Goal: Information Seeking & Learning: Learn about a topic

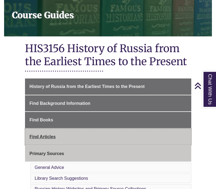
scroll to position [82, 0]
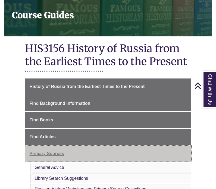
drag, startPoint x: 55, startPoint y: 147, endPoint x: 55, endPoint y: 125, distance: 21.7
click at [55, 151] on span "Primary Sources" at bounding box center [47, 153] width 34 height 5
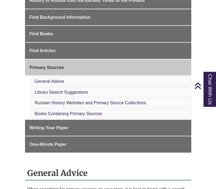
scroll to position [164, 0]
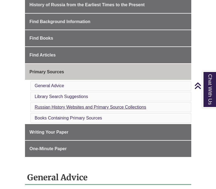
click at [59, 105] on link "Russian History Websites and Primary Source Collections" at bounding box center [91, 107] width 112 height 5
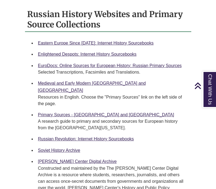
click at [189, 133] on div "Eastern Europe Since [DATE]: Internet History Sourcebooks Enlightened Despots: …" at bounding box center [108, 184] width 166 height 295
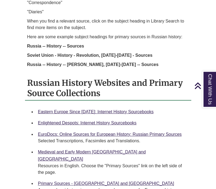
scroll to position [469, 0]
click at [88, 62] on strong "Russia -- History -- [PERSON_NAME], [DATE]-[DATE] -- Sources" at bounding box center [92, 64] width 131 height 5
click at [81, 62] on strong "Russia -- History -- [PERSON_NAME], [DATE]-[DATE] -- Sources" at bounding box center [92, 64] width 131 height 5
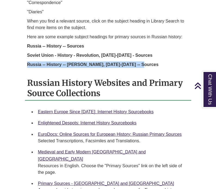
click at [81, 62] on strong "Russia -- History -- [PERSON_NAME], [DATE]-[DATE] -- Sources" at bounding box center [92, 64] width 131 height 5
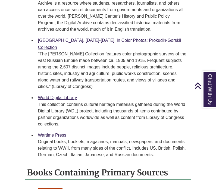
scroll to position [711, 0]
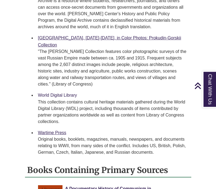
click at [67, 93] on link "World Digital Library" at bounding box center [57, 95] width 39 height 5
